Goal: Task Accomplishment & Management: Use online tool/utility

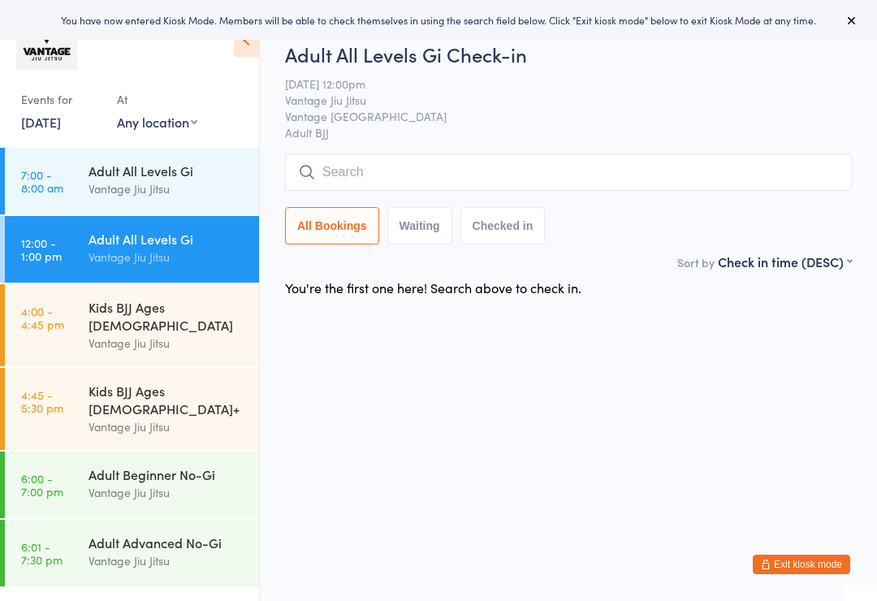
click at [190, 200] on div "Adult All Levels Gi Vantage [PERSON_NAME]" at bounding box center [174, 180] width 171 height 64
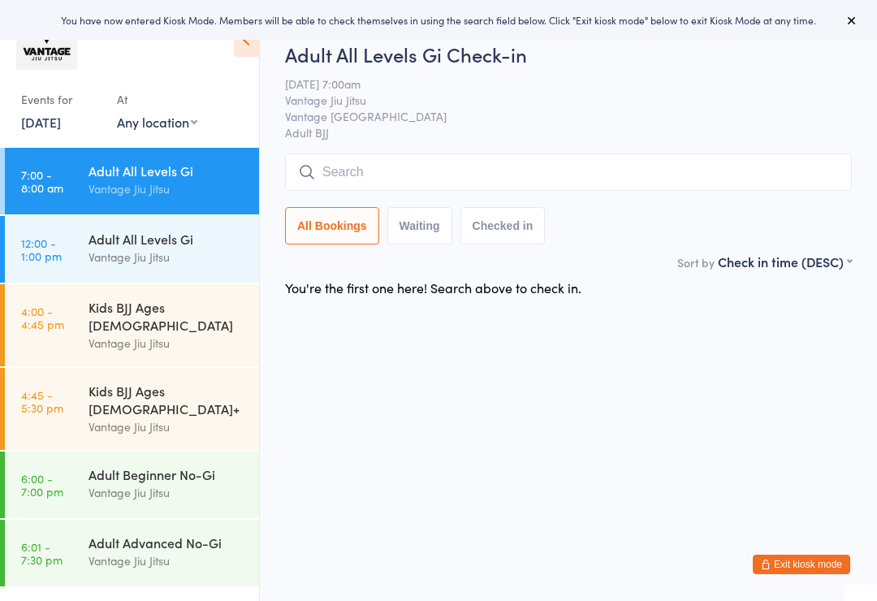
click at [620, 191] on input "search" at bounding box center [568, 171] width 567 height 37
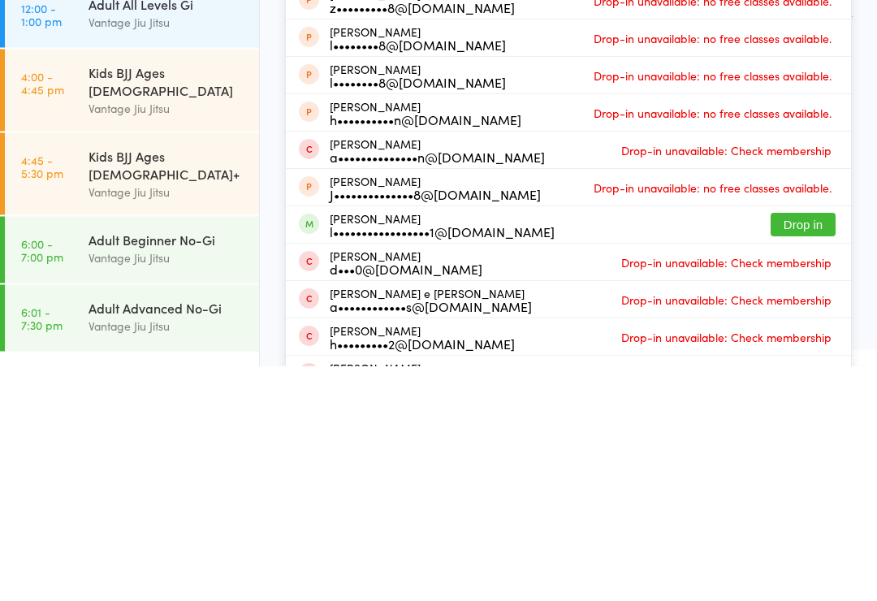
type input "[PERSON_NAME]"
click at [819, 448] on button "Drop in" at bounding box center [803, 460] width 65 height 24
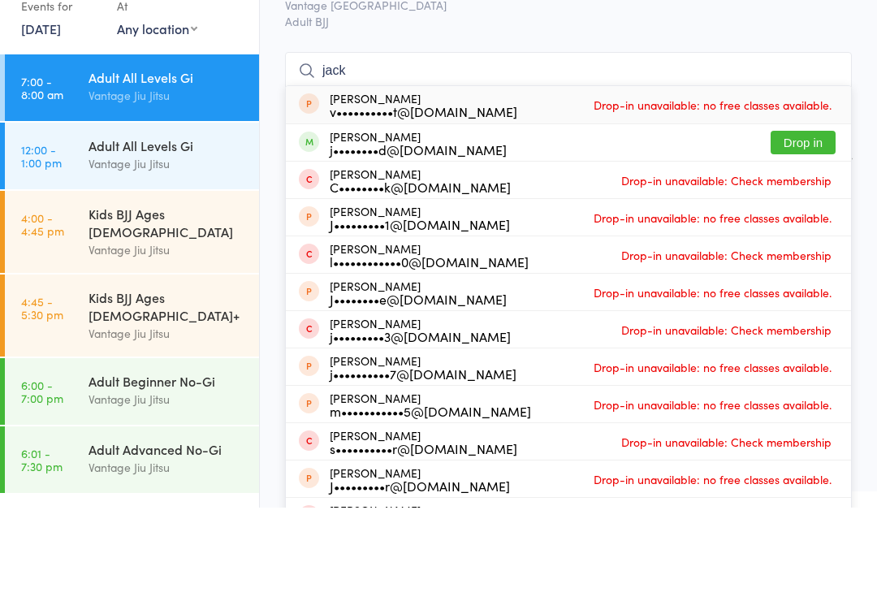
type input "jack"
click at [802, 224] on button "Drop in" at bounding box center [803, 236] width 65 height 24
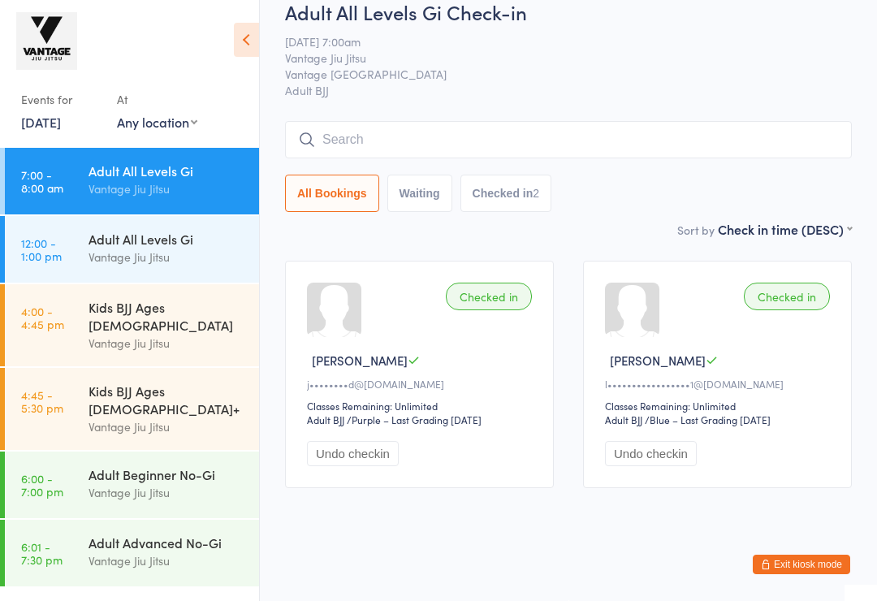
click at [730, 121] on input "search" at bounding box center [568, 139] width 567 height 37
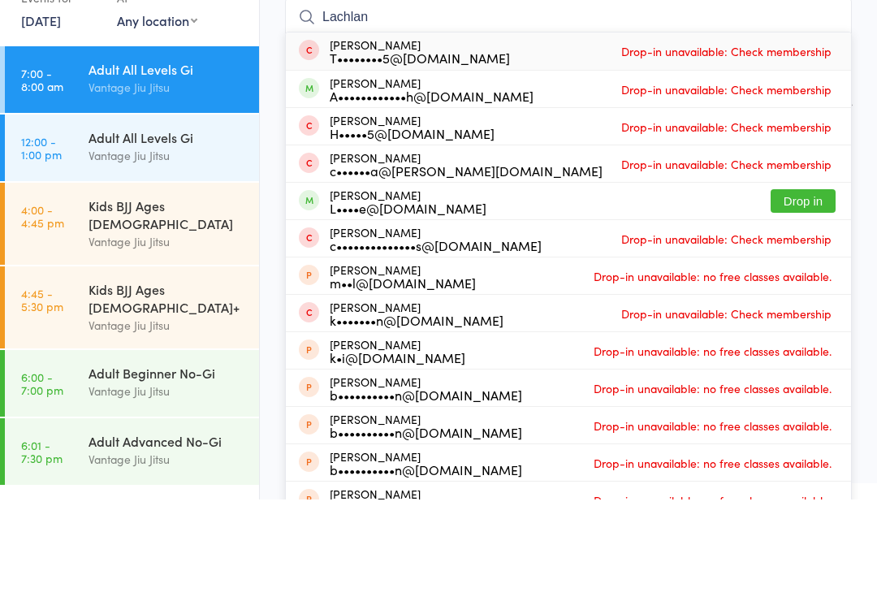
type input "Lachlan"
click at [818, 291] on button "Drop in" at bounding box center [803, 303] width 65 height 24
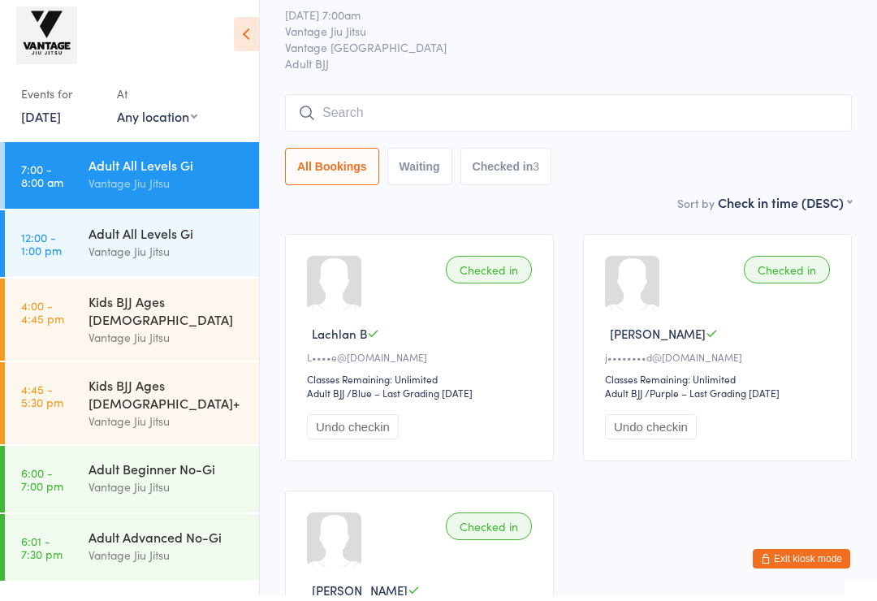
type input "z"
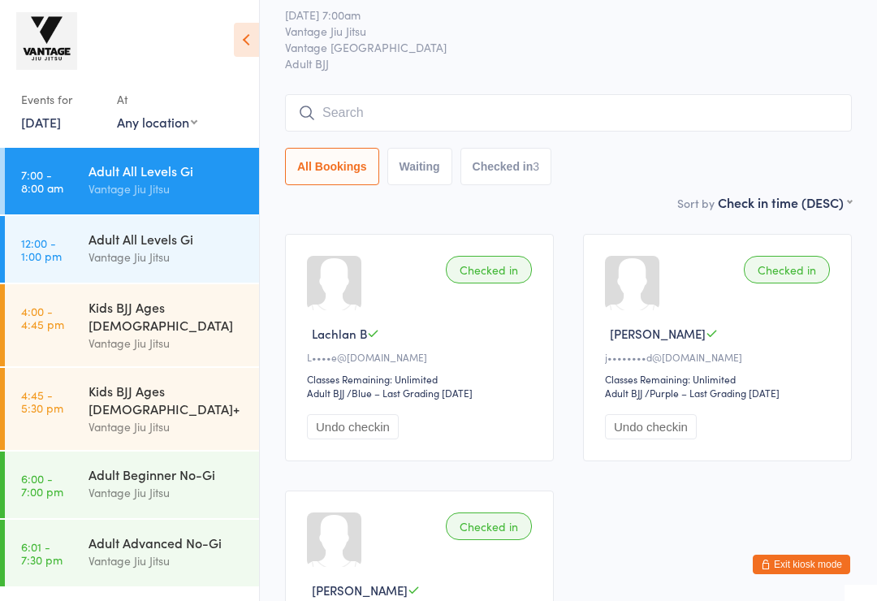
click at [331, 111] on input "search" at bounding box center [568, 112] width 567 height 37
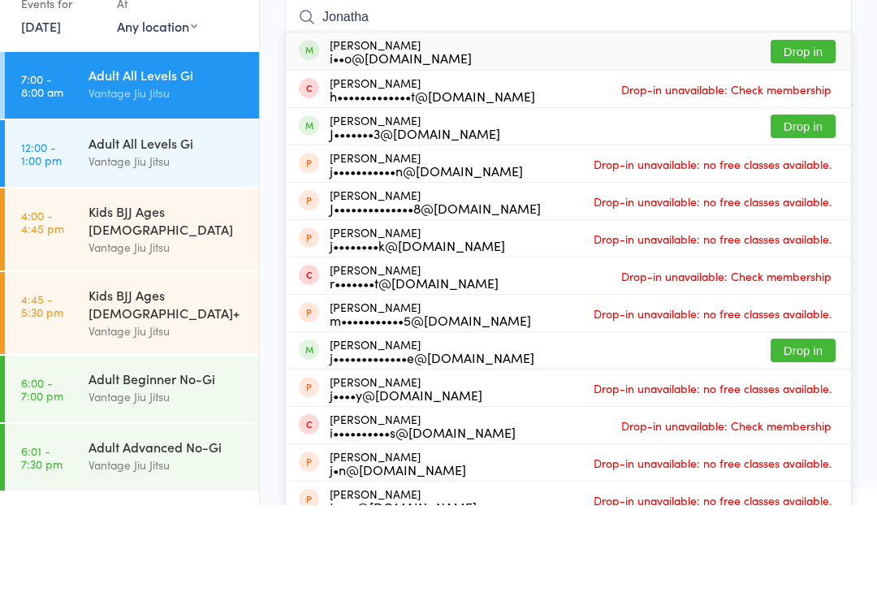
type input "Jonatha"
click at [792, 136] on button "Drop in" at bounding box center [803, 148] width 65 height 24
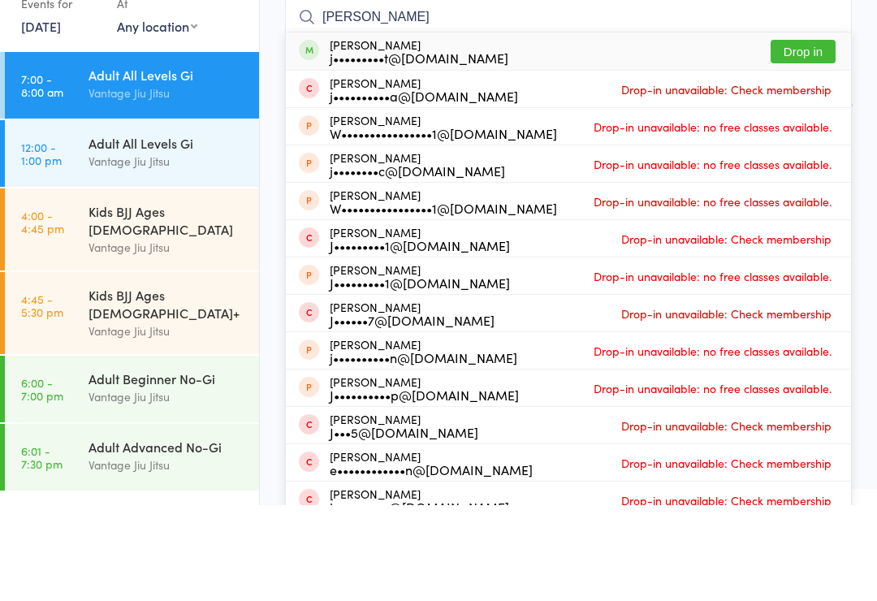
type input "[PERSON_NAME]"
click at [804, 136] on button "Drop in" at bounding box center [803, 148] width 65 height 24
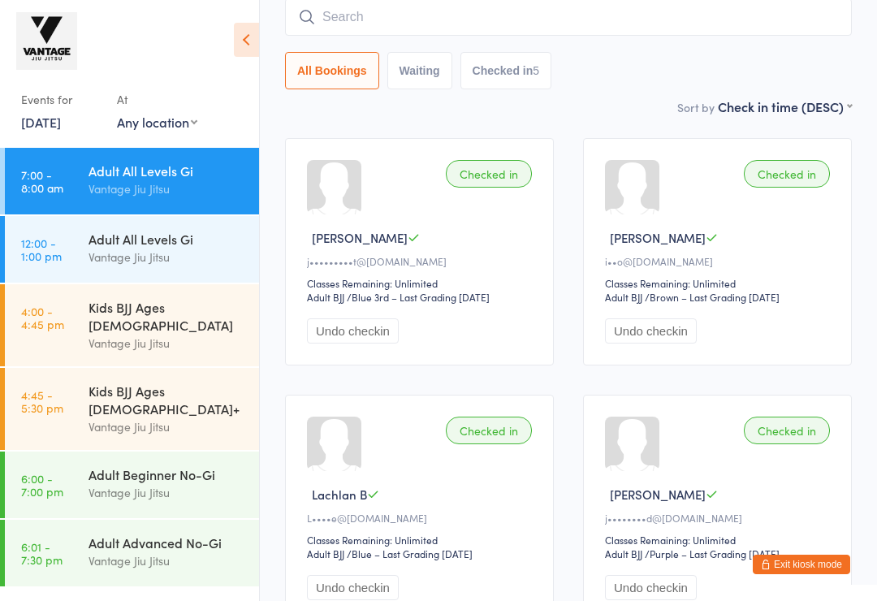
click at [591, 17] on input "search" at bounding box center [568, 16] width 567 height 37
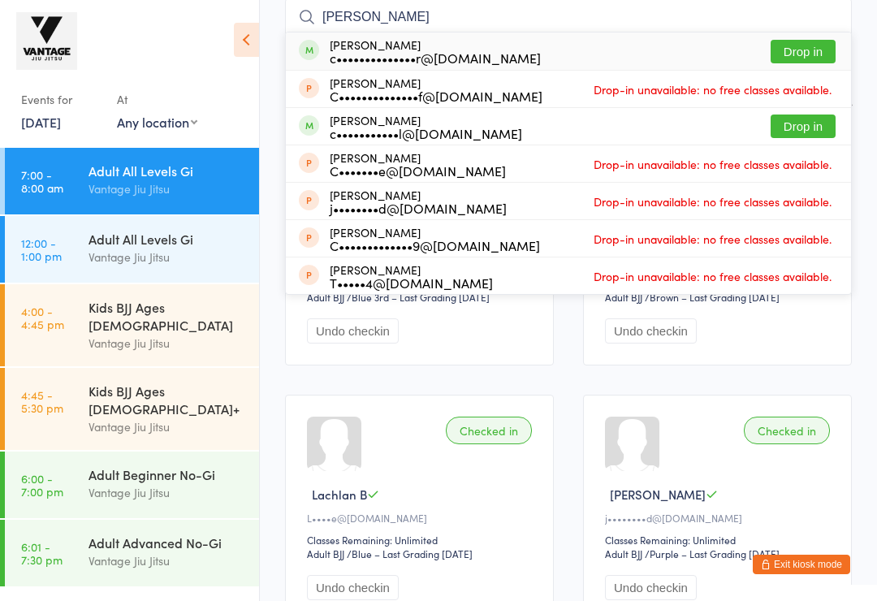
type input "[PERSON_NAME]"
click at [806, 58] on button "Drop in" at bounding box center [803, 52] width 65 height 24
